Goal: Find specific page/section: Find specific page/section

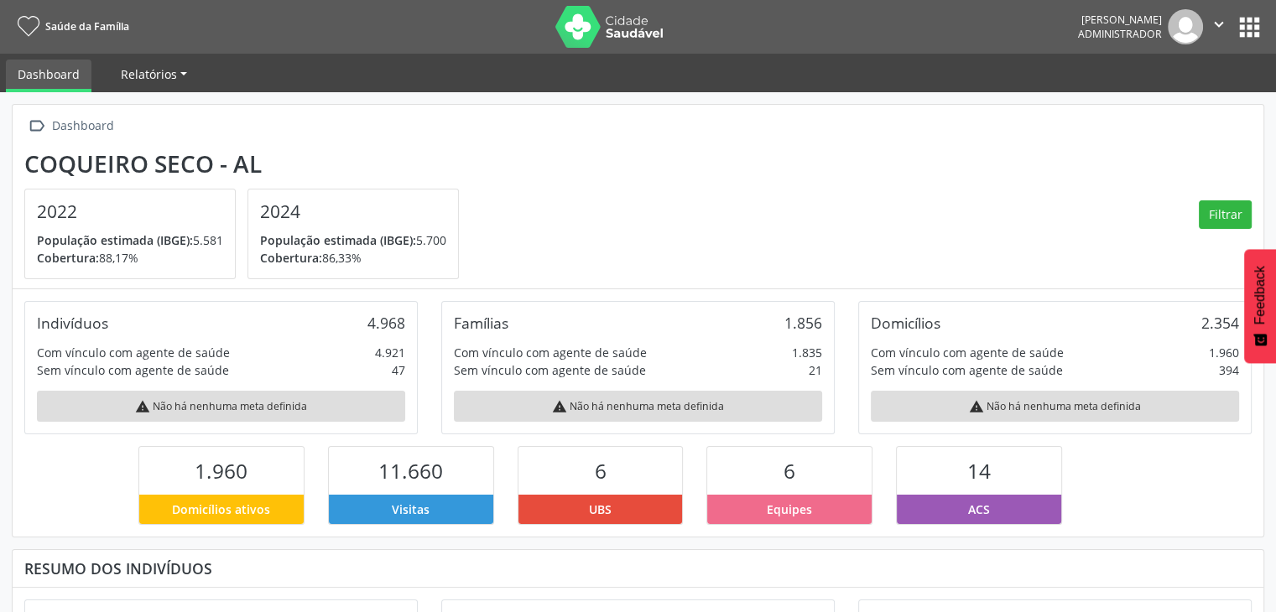
click at [148, 78] on span "Relatórios" at bounding box center [149, 74] width 56 height 16
click at [142, 119] on link "Desfechos da visita" at bounding box center [181, 113] width 143 height 29
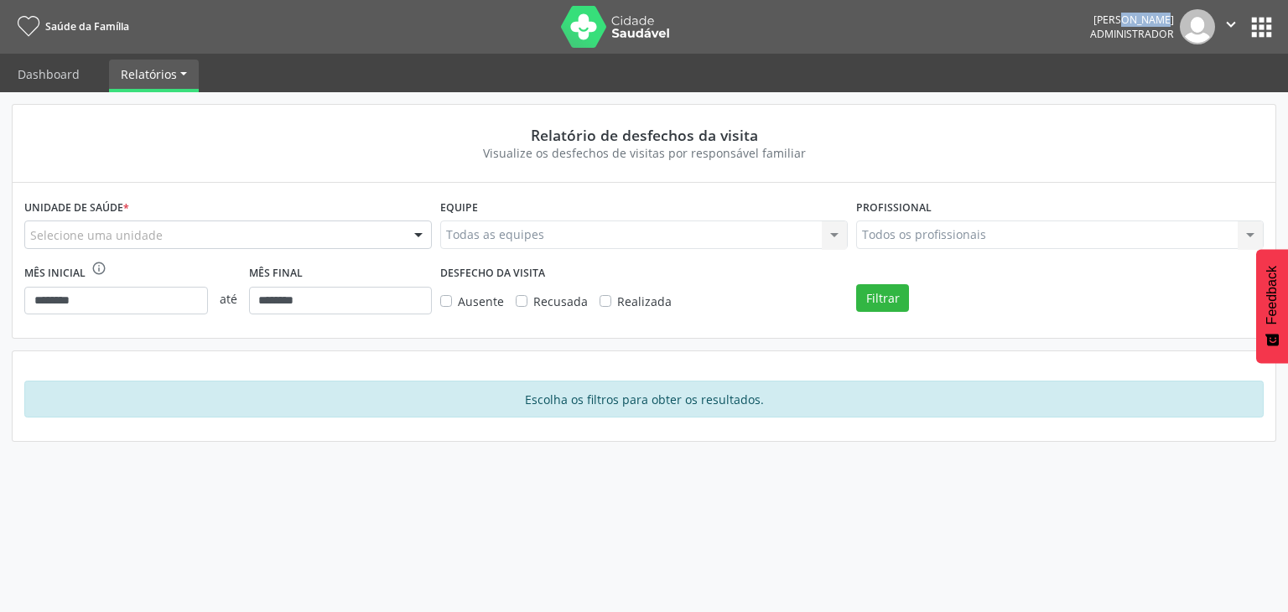
drag, startPoint x: 1084, startPoint y: 17, endPoint x: 1121, endPoint y: 25, distance: 38.7
click at [1134, 25] on nav "Saúde da Família [PERSON_NAME] Administrador  Configurações Sair apps" at bounding box center [644, 27] width 1288 height 54
click at [1079, 18] on nav "Saúde da Família [PERSON_NAME] Administrador  Configurações Sair apps" at bounding box center [644, 27] width 1288 height 54
click at [1074, 38] on nav "Saúde da Família [PERSON_NAME] Administrador  Configurações Sair apps" at bounding box center [644, 27] width 1288 height 54
drag, startPoint x: 1094, startPoint y: 18, endPoint x: 1159, endPoint y: 31, distance: 66.8
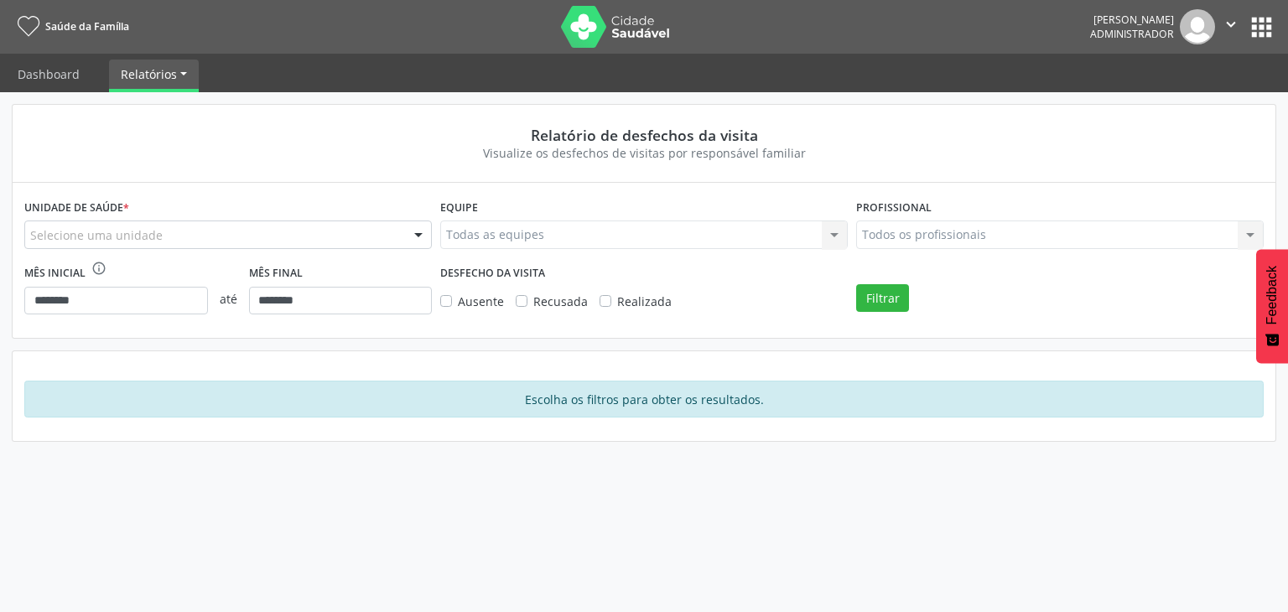
click at [1159, 31] on div "[PERSON_NAME] Administrador" at bounding box center [1132, 27] width 84 height 29
click at [1094, 25] on div "[PERSON_NAME]" at bounding box center [1132, 20] width 84 height 14
click at [1259, 29] on button "apps" at bounding box center [1261, 27] width 29 height 29
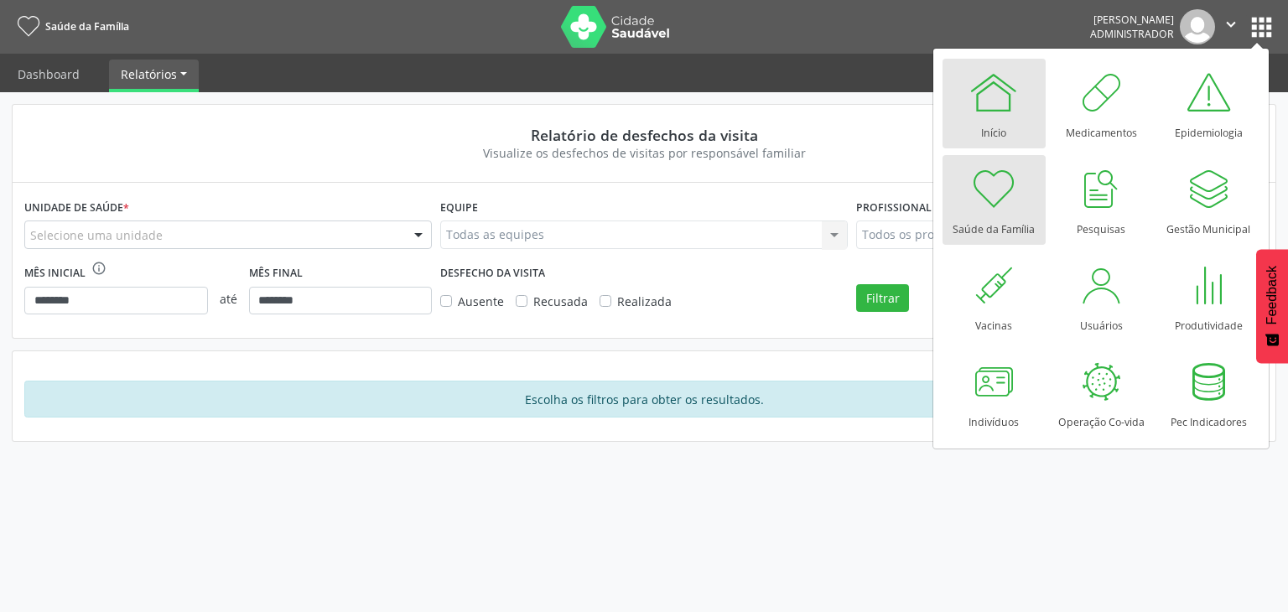
click at [986, 91] on div at bounding box center [994, 92] width 50 height 50
